Goal: Task Accomplishment & Management: Manage account settings

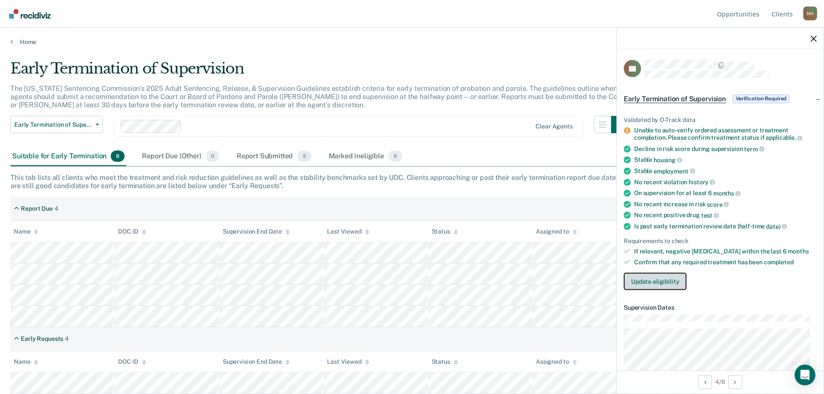
click at [654, 281] on button "Update eligibility" at bounding box center [655, 281] width 63 height 17
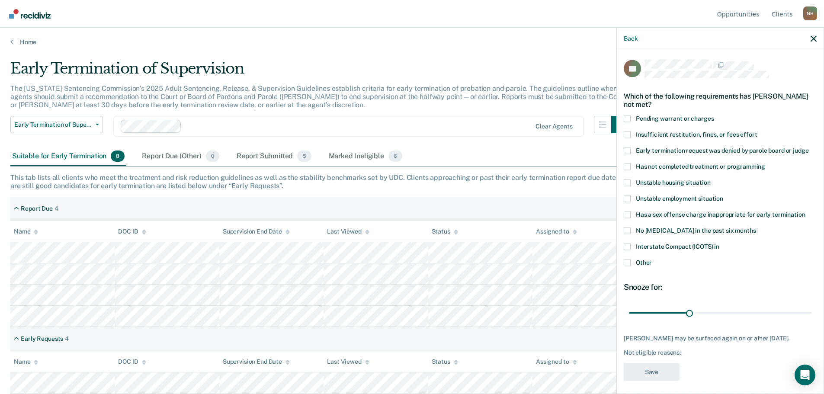
click at [629, 165] on span at bounding box center [627, 166] width 7 height 7
click at [766, 163] on input "Has not completed treatment or programming" at bounding box center [766, 163] width 0 height 0
drag, startPoint x: 688, startPoint y: 312, endPoint x: 803, endPoint y: 309, distance: 115.1
type input "90"
click at [803, 309] on input "range" at bounding box center [720, 313] width 183 height 15
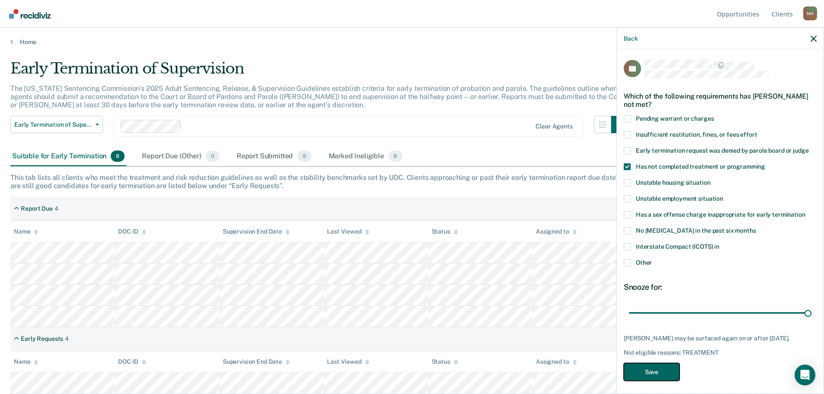
click at [660, 381] on button "Save" at bounding box center [652, 372] width 56 height 18
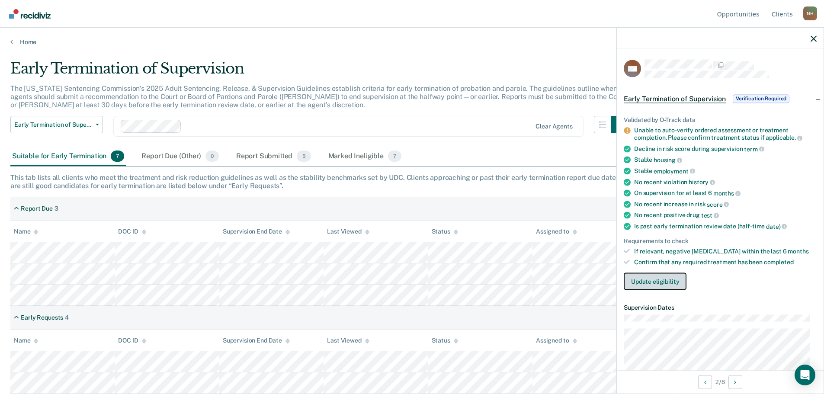
click at [654, 281] on button "Update eligibility" at bounding box center [655, 281] width 63 height 17
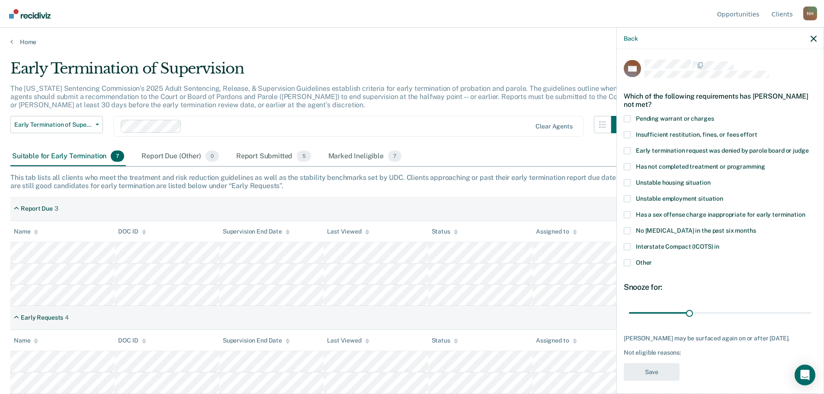
click at [631, 167] on span at bounding box center [627, 166] width 7 height 7
click at [766, 163] on input "Has not completed treatment or programming" at bounding box center [766, 163] width 0 height 0
drag, startPoint x: 689, startPoint y: 311, endPoint x: 832, endPoint y: 306, distance: 142.9
type input "90"
click at [812, 306] on input "range" at bounding box center [720, 313] width 183 height 15
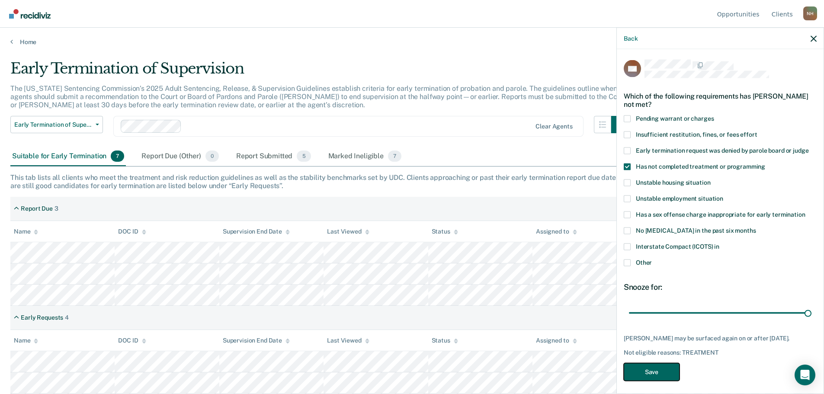
click at [645, 375] on button "Save" at bounding box center [652, 372] width 56 height 18
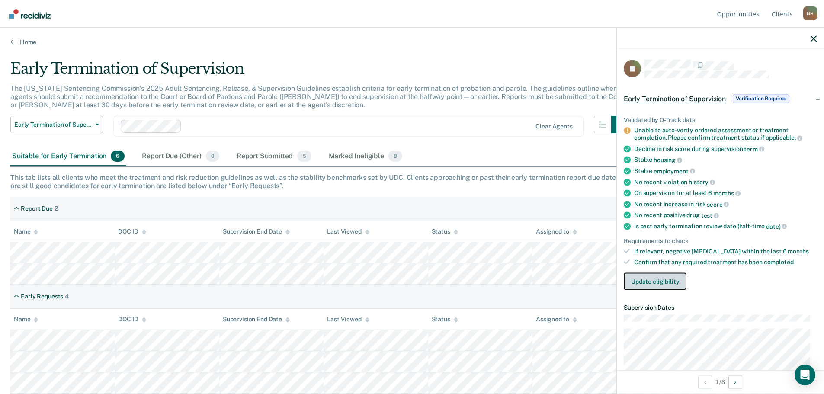
click at [650, 283] on button "Update eligibility" at bounding box center [655, 281] width 63 height 17
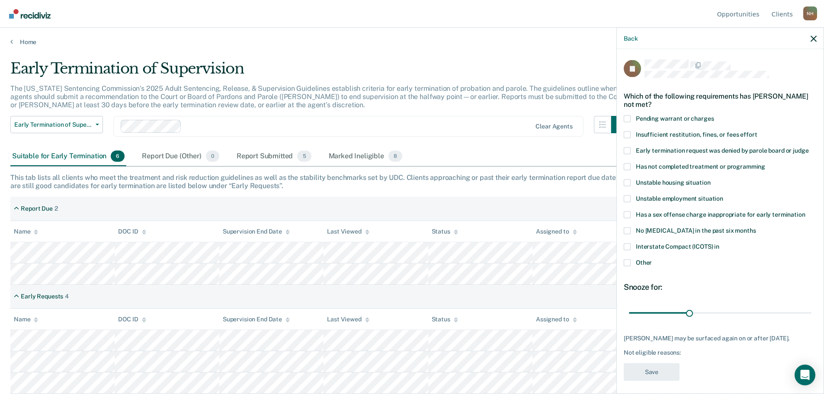
click at [628, 167] on span at bounding box center [627, 166] width 7 height 7
click at [766, 163] on input "Has not completed treatment or programming" at bounding box center [766, 163] width 0 height 0
drag, startPoint x: 690, startPoint y: 314, endPoint x: 823, endPoint y: 306, distance: 133.1
type input "90"
click at [812, 306] on input "range" at bounding box center [720, 313] width 183 height 15
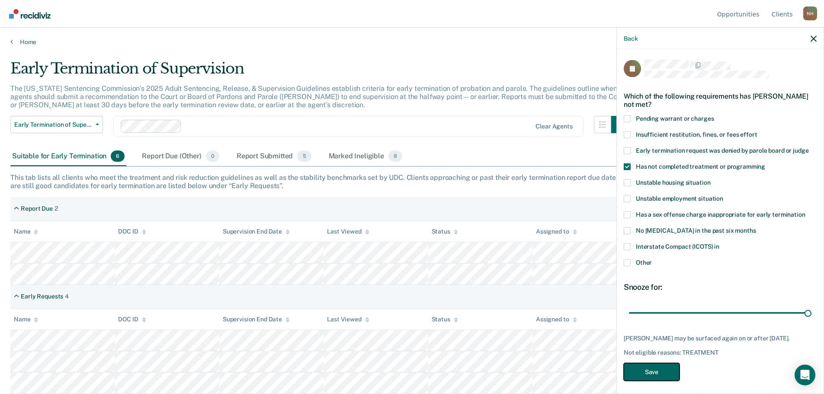
click at [662, 376] on button "Save" at bounding box center [652, 372] width 56 height 18
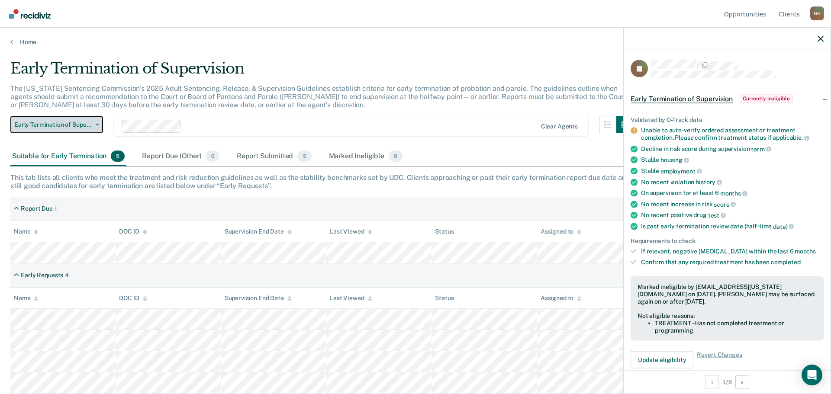
click at [94, 123] on button "Early Termination of Supervision" at bounding box center [56, 124] width 93 height 17
click at [468, 79] on div "Early Termination of Supervision" at bounding box center [321, 72] width 623 height 25
click at [822, 36] on icon "button" at bounding box center [820, 38] width 6 height 6
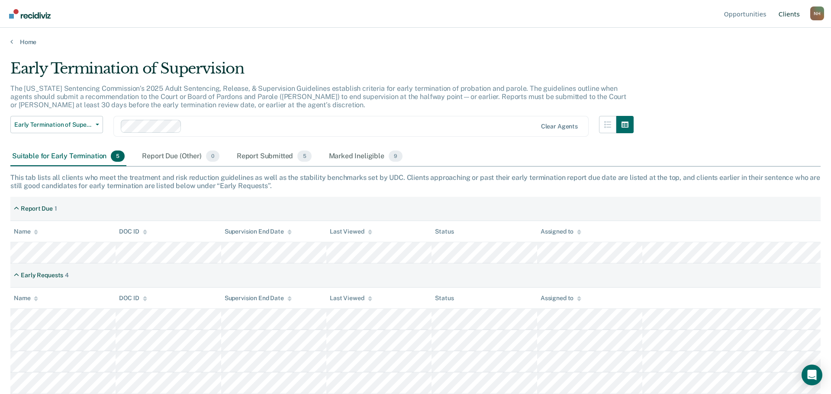
click at [792, 13] on link "Client s" at bounding box center [789, 14] width 25 height 28
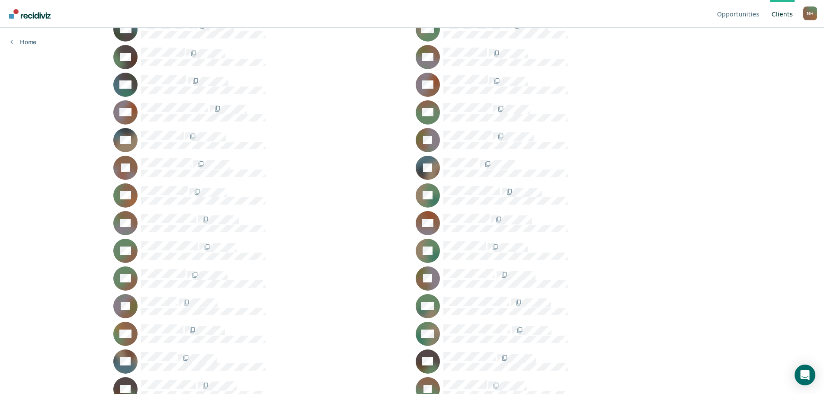
scroll to position [346, 0]
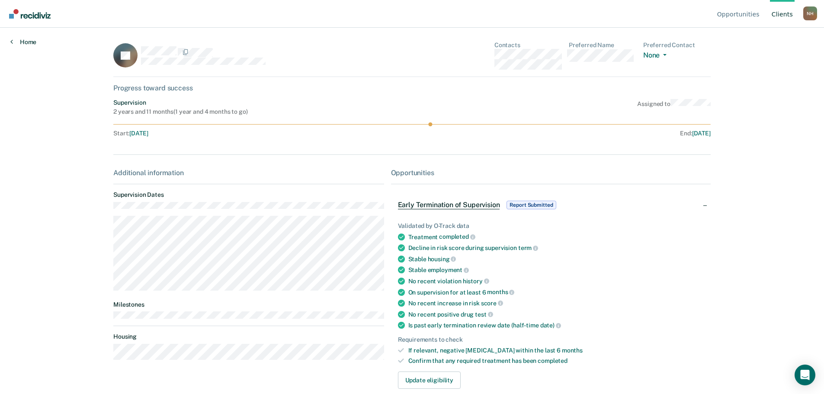
click at [19, 38] on link "Home" at bounding box center [23, 42] width 26 height 8
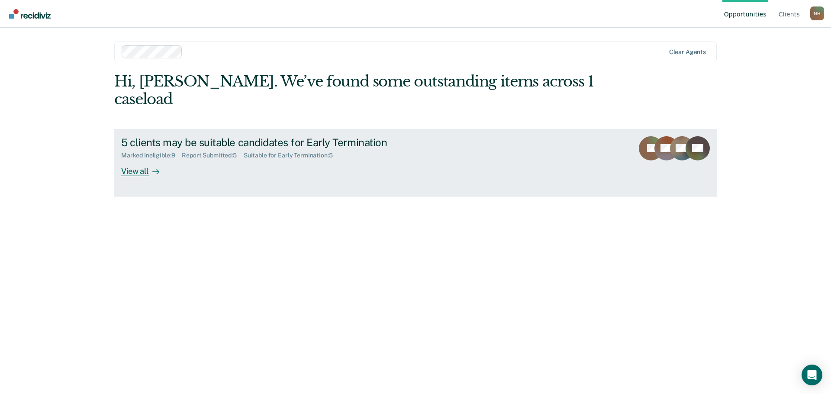
click at [194, 150] on div "5 clients may be suitable candidates for Early Termination Marked Ineligible : …" at bounding box center [283, 156] width 325 height 40
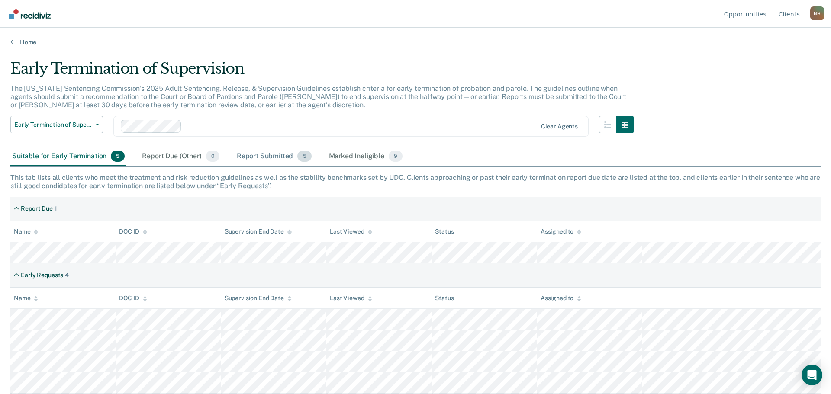
click at [270, 154] on div "Report Submitted 5" at bounding box center [274, 156] width 78 height 19
